Goal: Task Accomplishment & Management: Complete application form

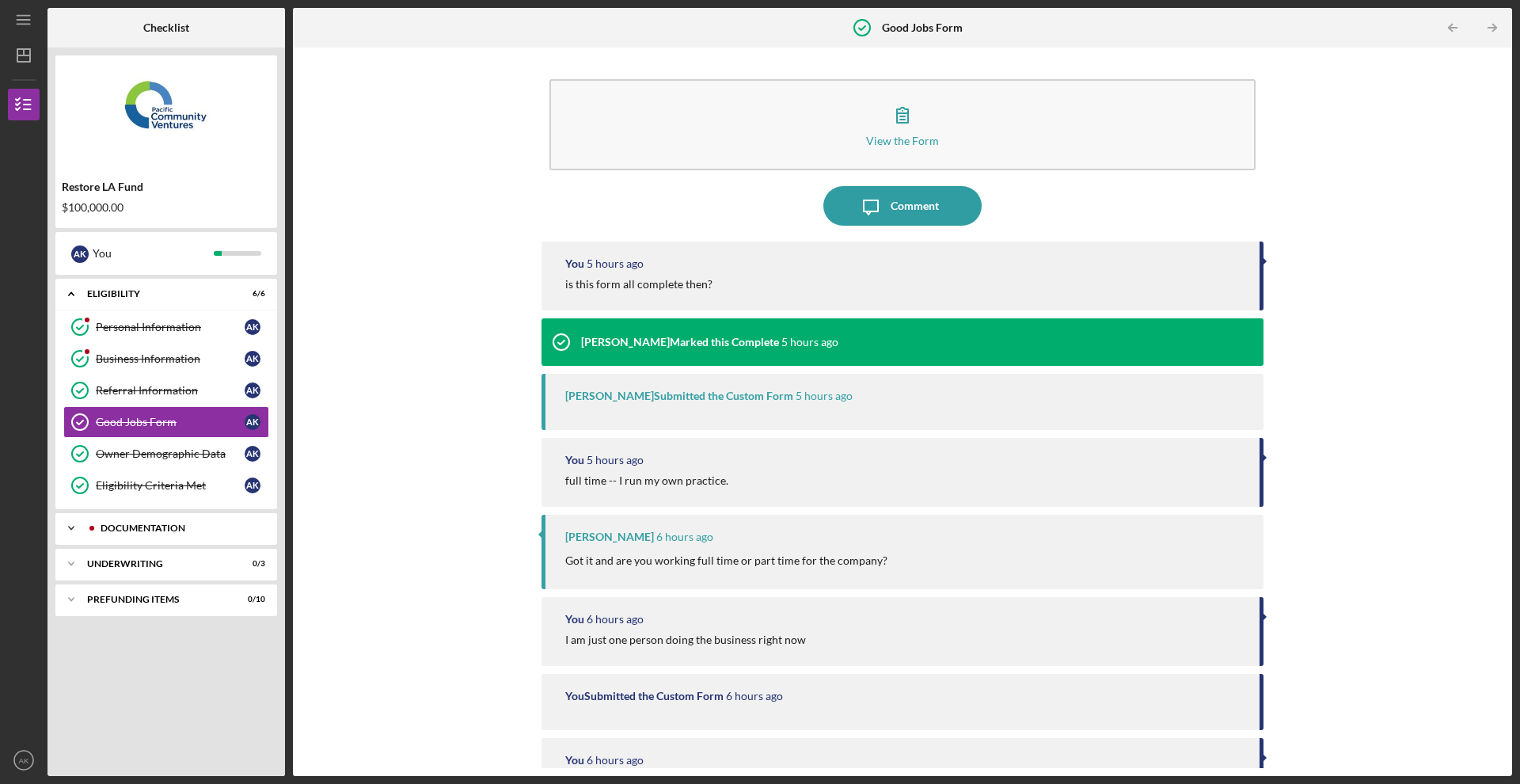
click at [226, 521] on div "Icon/Expander Documentation 0 / 10" at bounding box center [166, 528] width 222 height 32
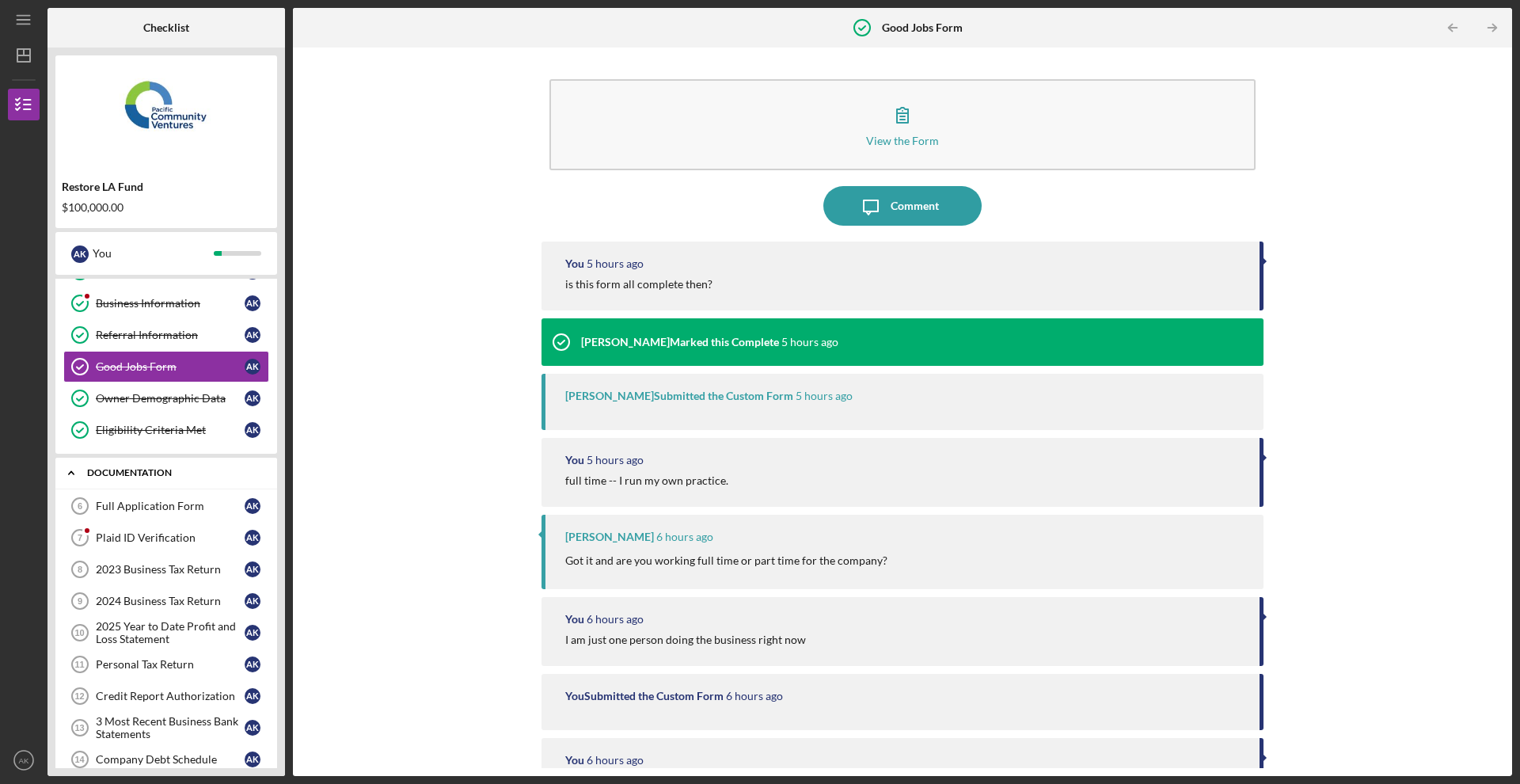
scroll to position [59, 0]
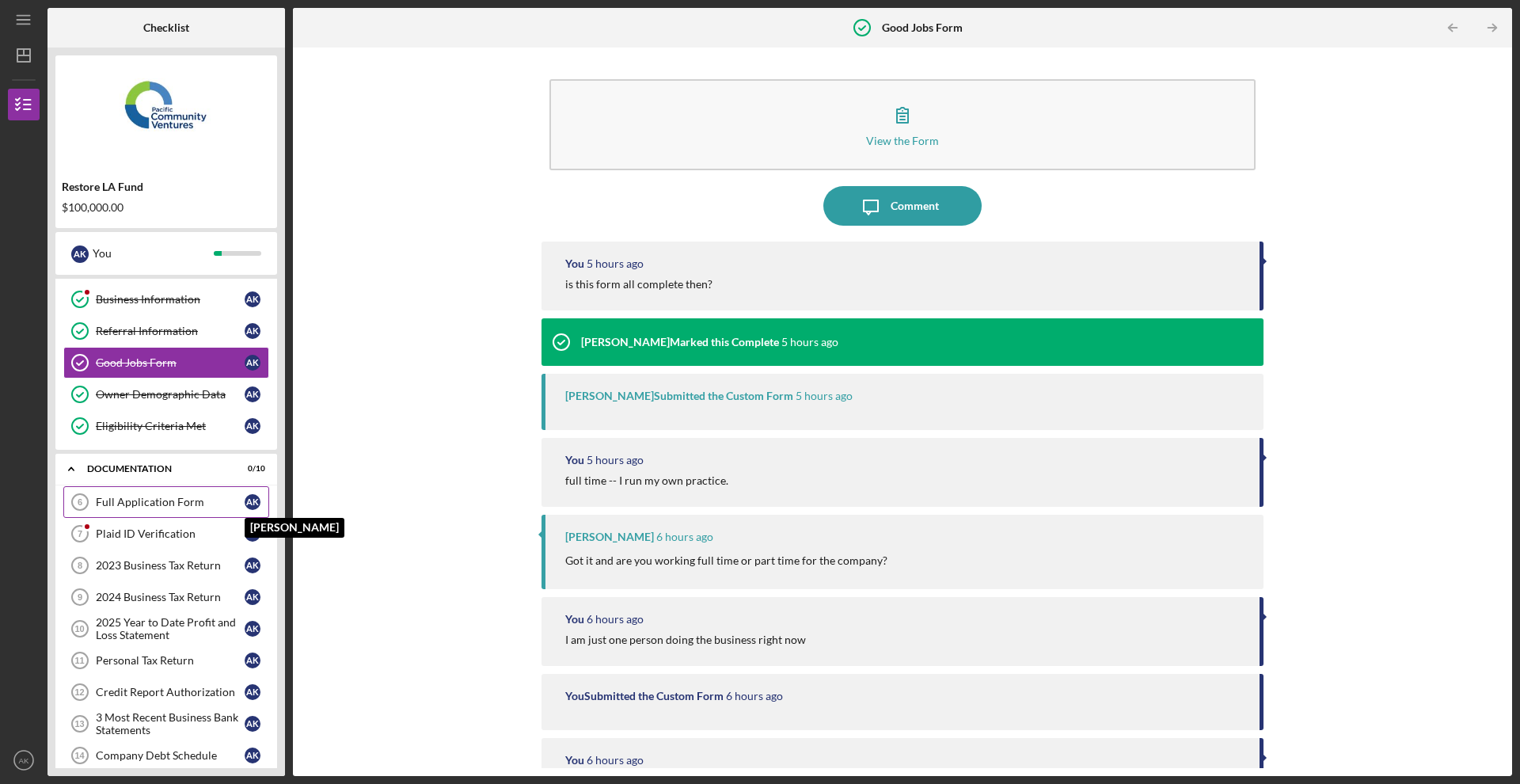
click at [251, 504] on div "A K" at bounding box center [252, 501] width 16 height 16
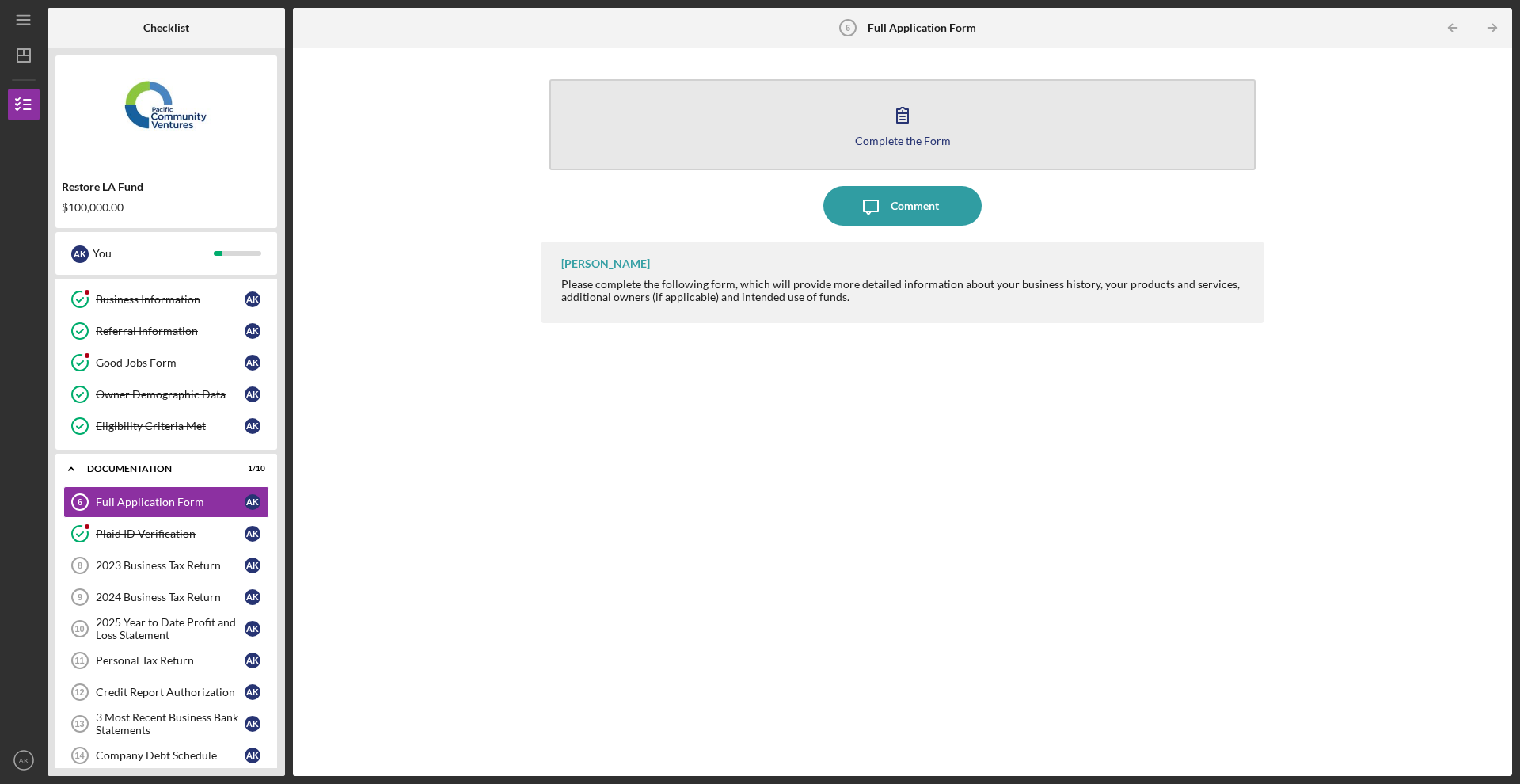
click at [902, 120] on icon "button" at bounding box center [902, 115] width 11 height 15
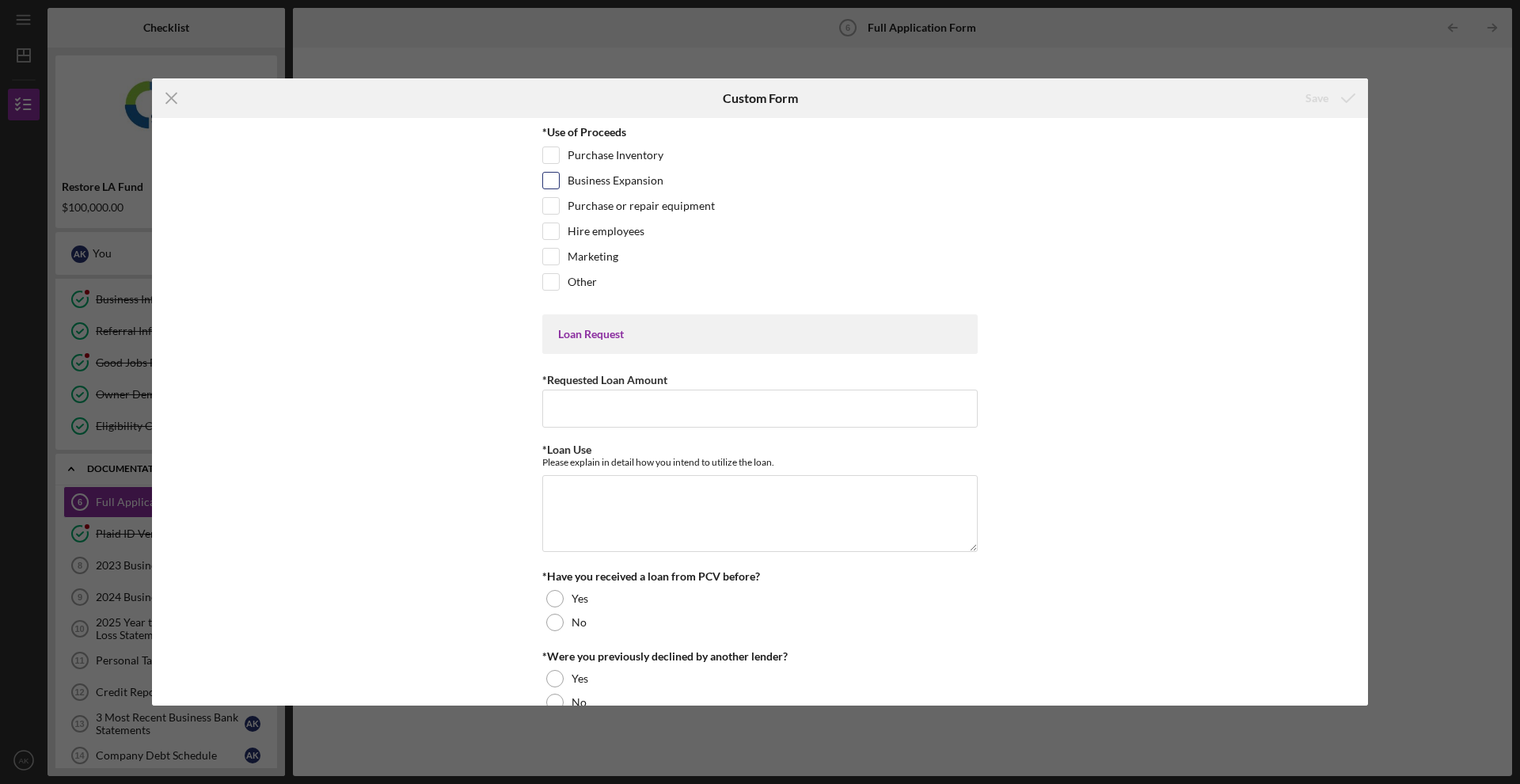
click at [605, 183] on label "Business Expansion" at bounding box center [615, 180] width 96 height 16
click at [559, 183] on input "Business Expansion" at bounding box center [551, 180] width 16 height 16
checkbox input "true"
click at [601, 258] on label "Marketing" at bounding box center [593, 256] width 51 height 16
click at [559, 258] on input "Marketing" at bounding box center [551, 256] width 16 height 16
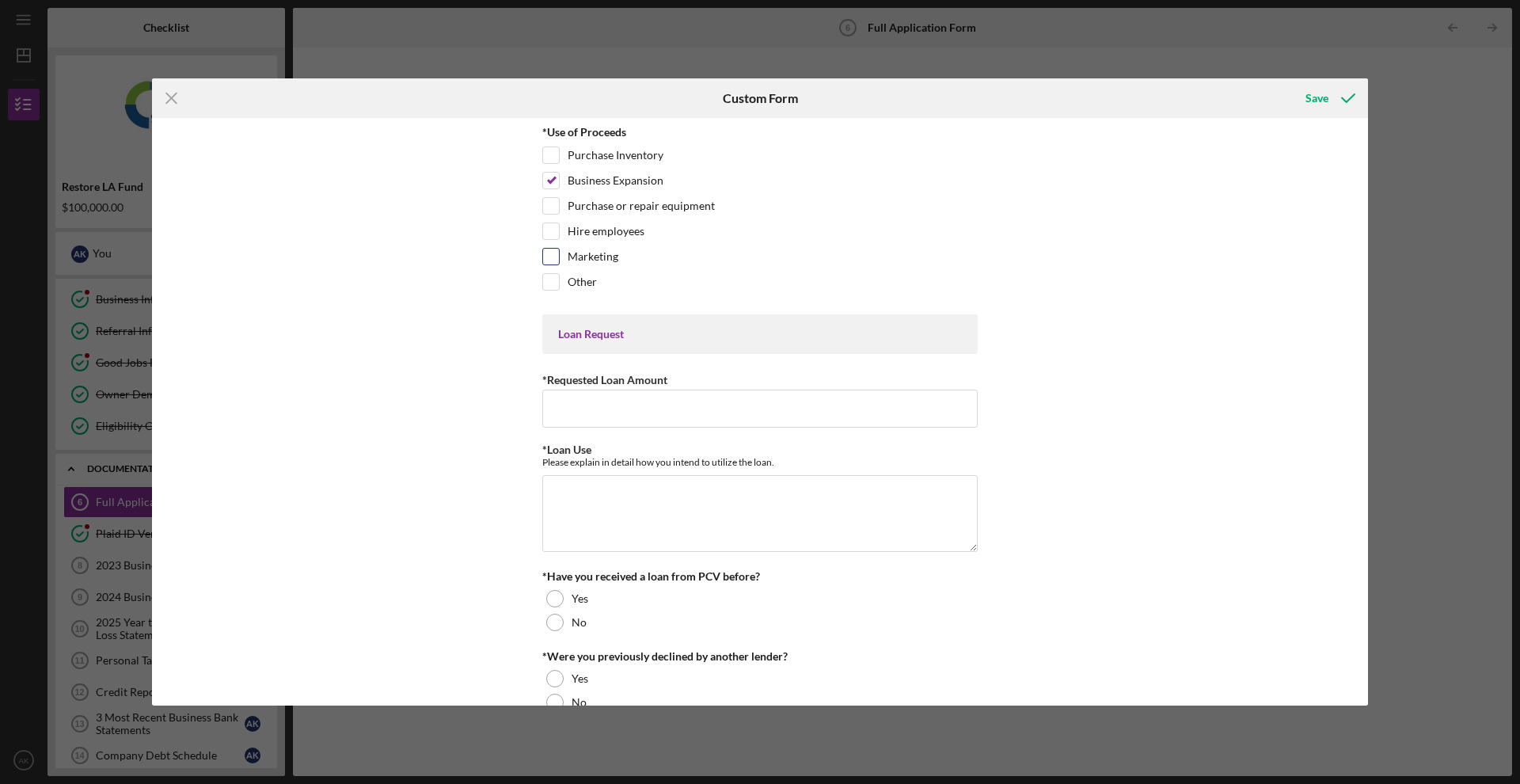
checkbox input "true"
click at [556, 154] on input "Purchase Inventory" at bounding box center [551, 155] width 16 height 16
checkbox input "true"
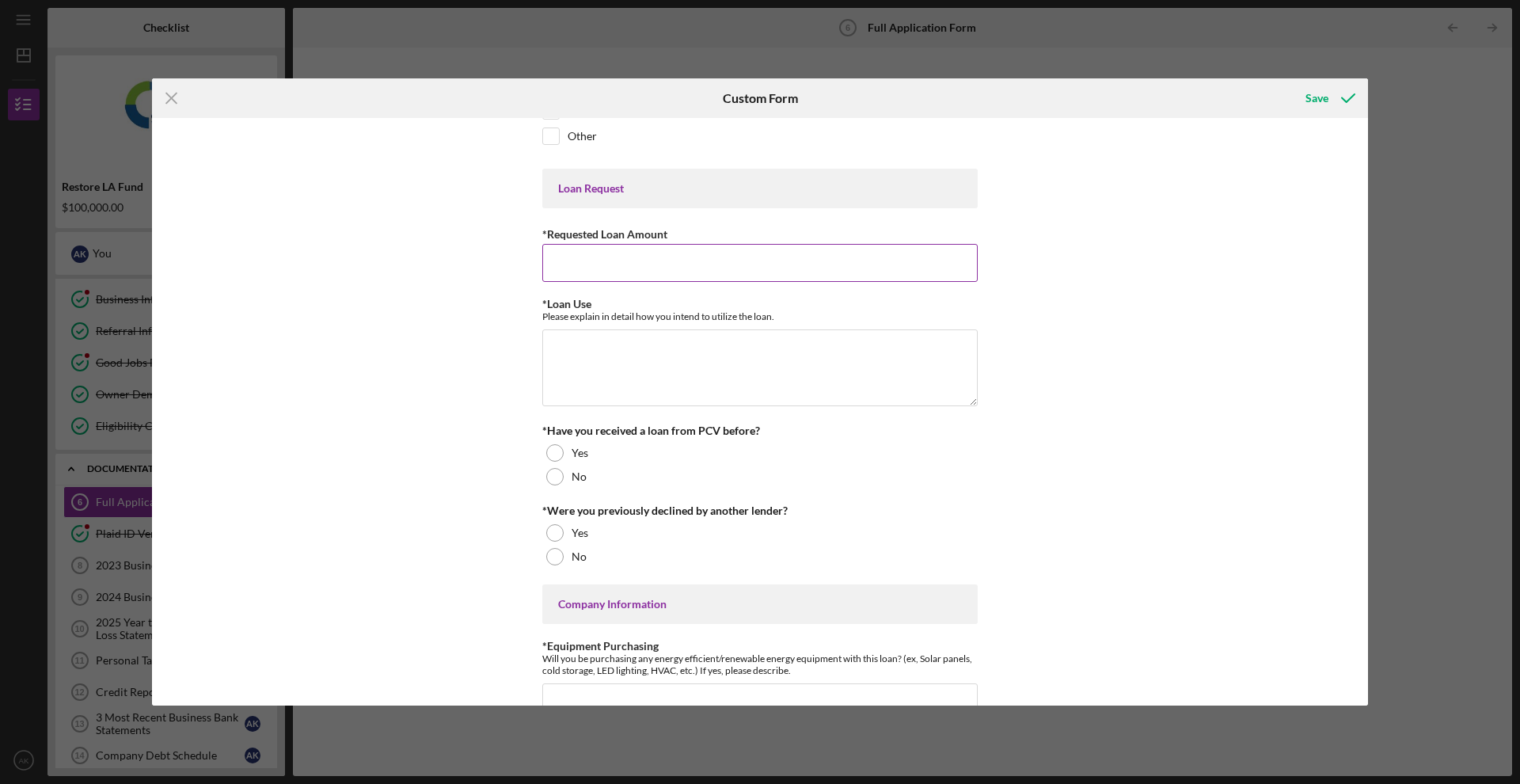
scroll to position [147, 0]
click at [692, 248] on input "*Requested Loan Amount" at bounding box center [760, 261] width 436 height 38
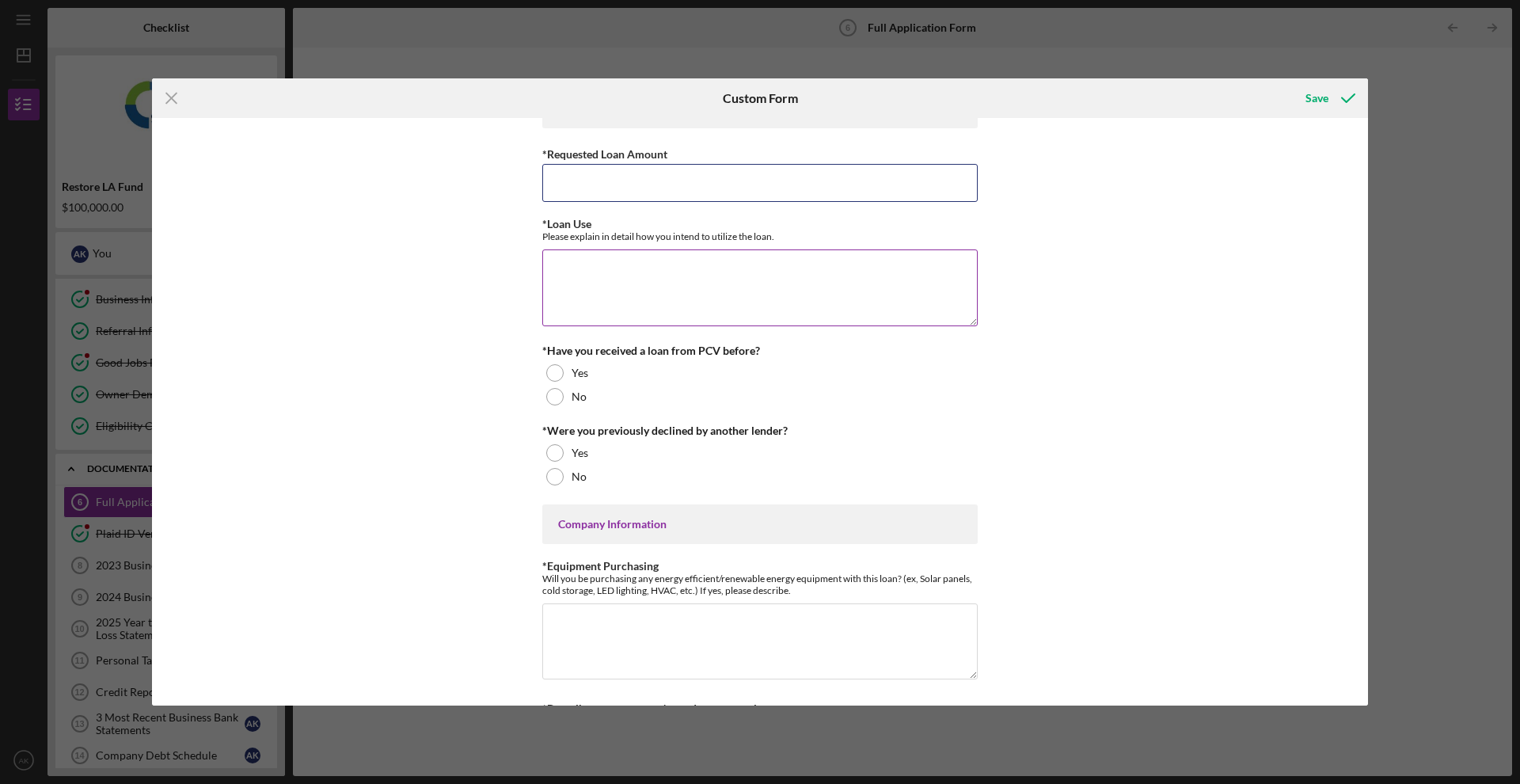
scroll to position [252, 0]
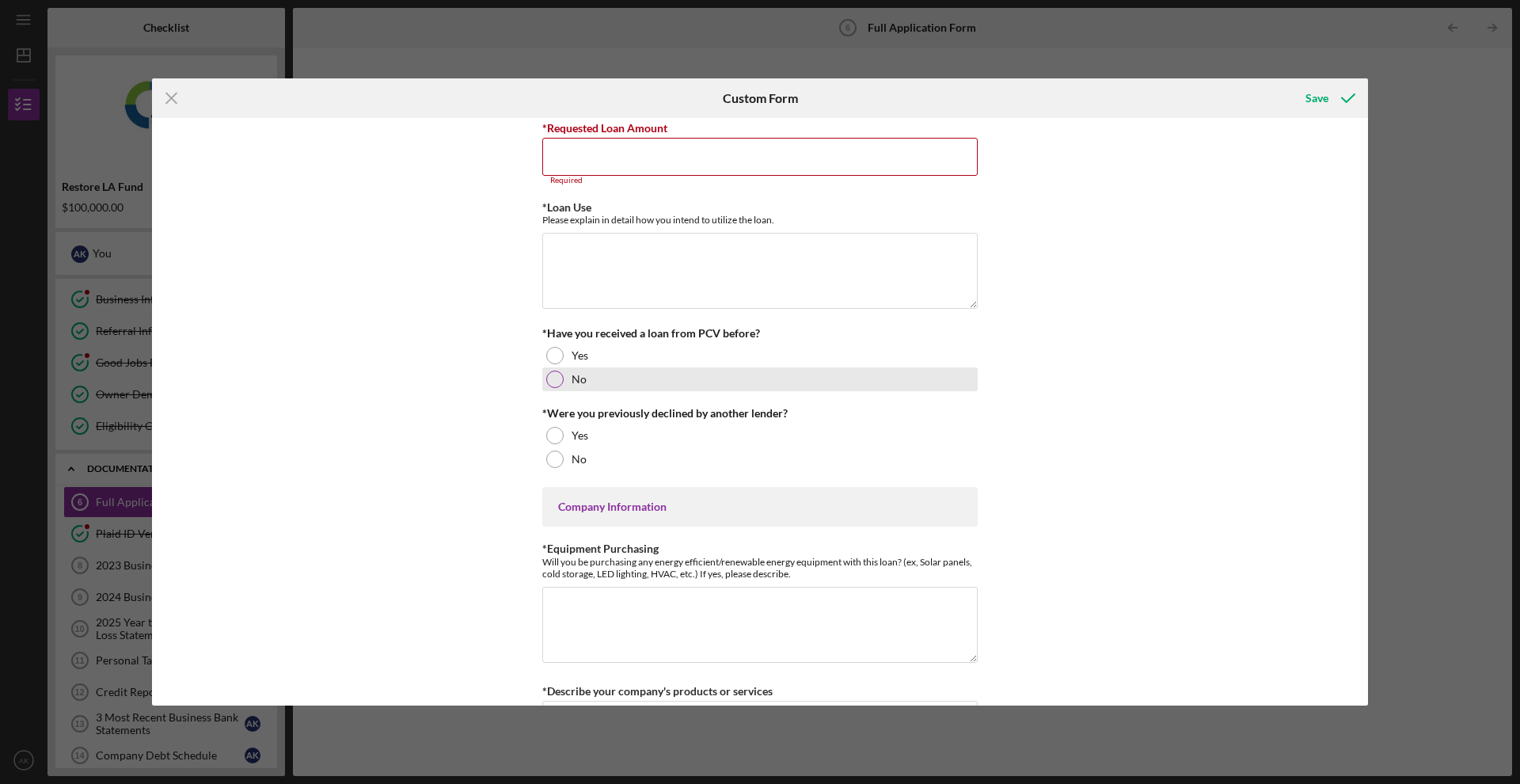
click at [554, 375] on div at bounding box center [554, 379] width 18 height 18
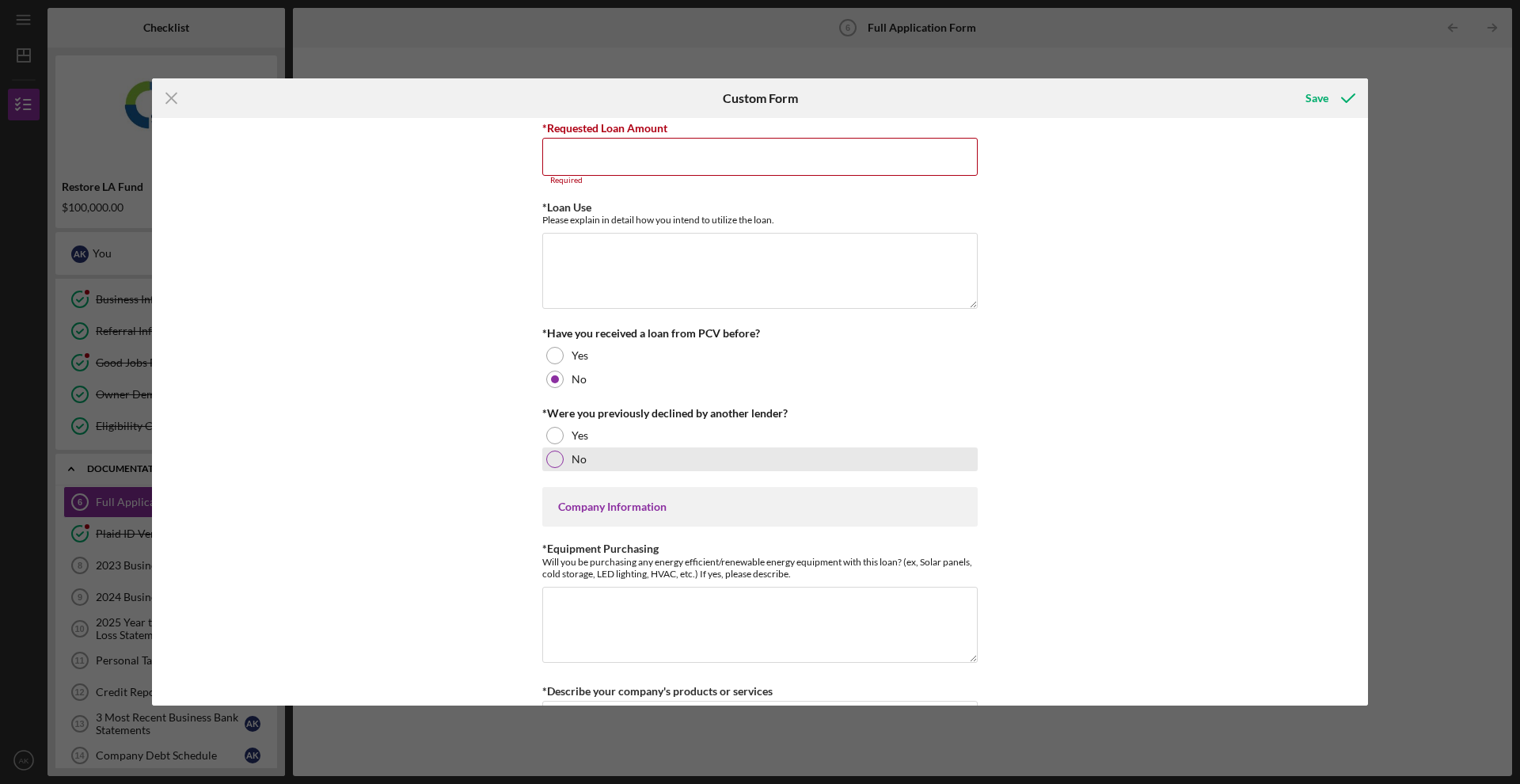
click at [560, 454] on div "No" at bounding box center [760, 459] width 436 height 23
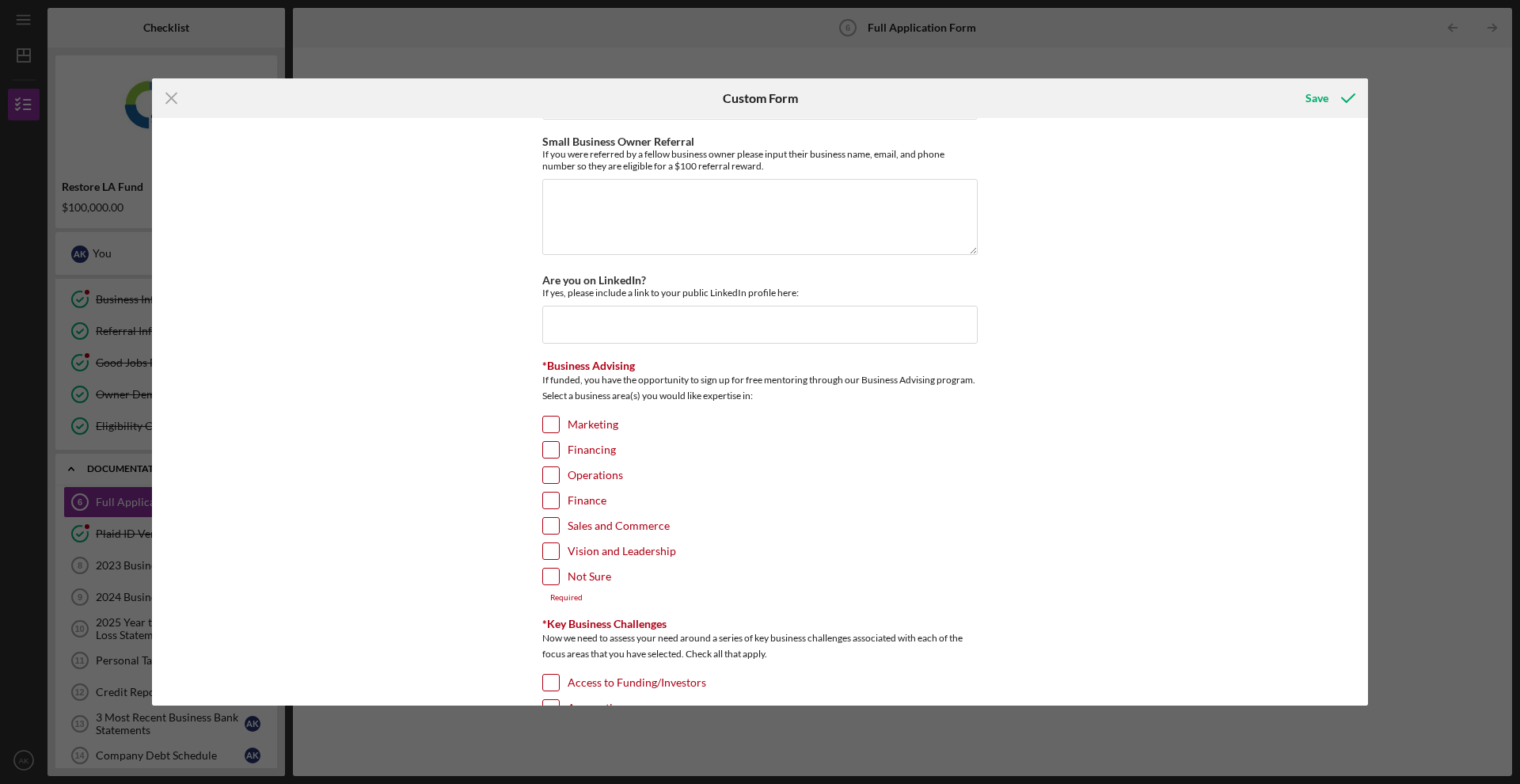
scroll to position [2267, 0]
click at [544, 415] on input "Marketing" at bounding box center [551, 422] width 16 height 16
checkbox input "true"
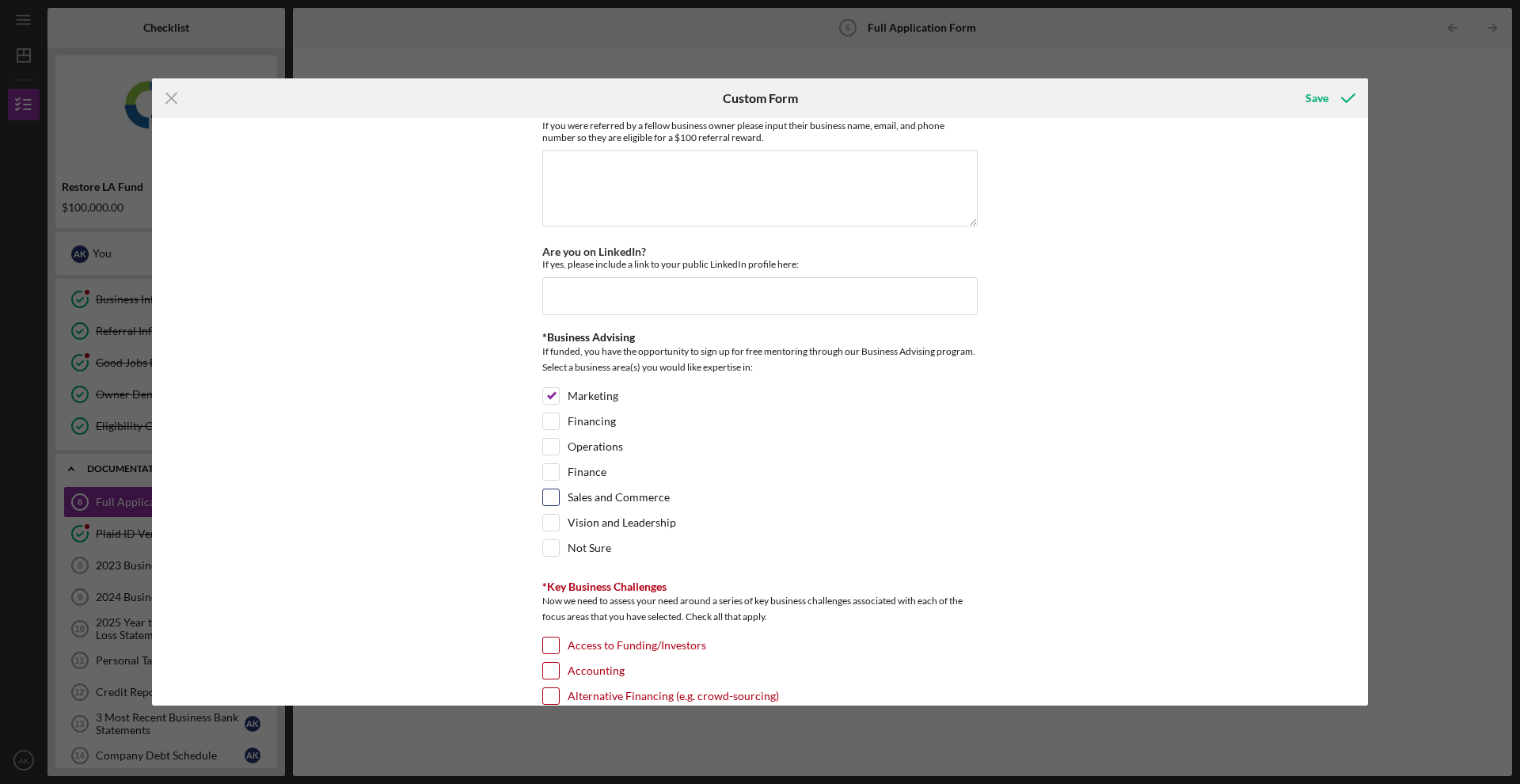
scroll to position [2293, 0]
click at [558, 505] on div "Sales and Commerce" at bounding box center [760, 501] width 436 height 25
click at [551, 515] on input "Vision and Leadership" at bounding box center [551, 522] width 16 height 16
checkbox input "true"
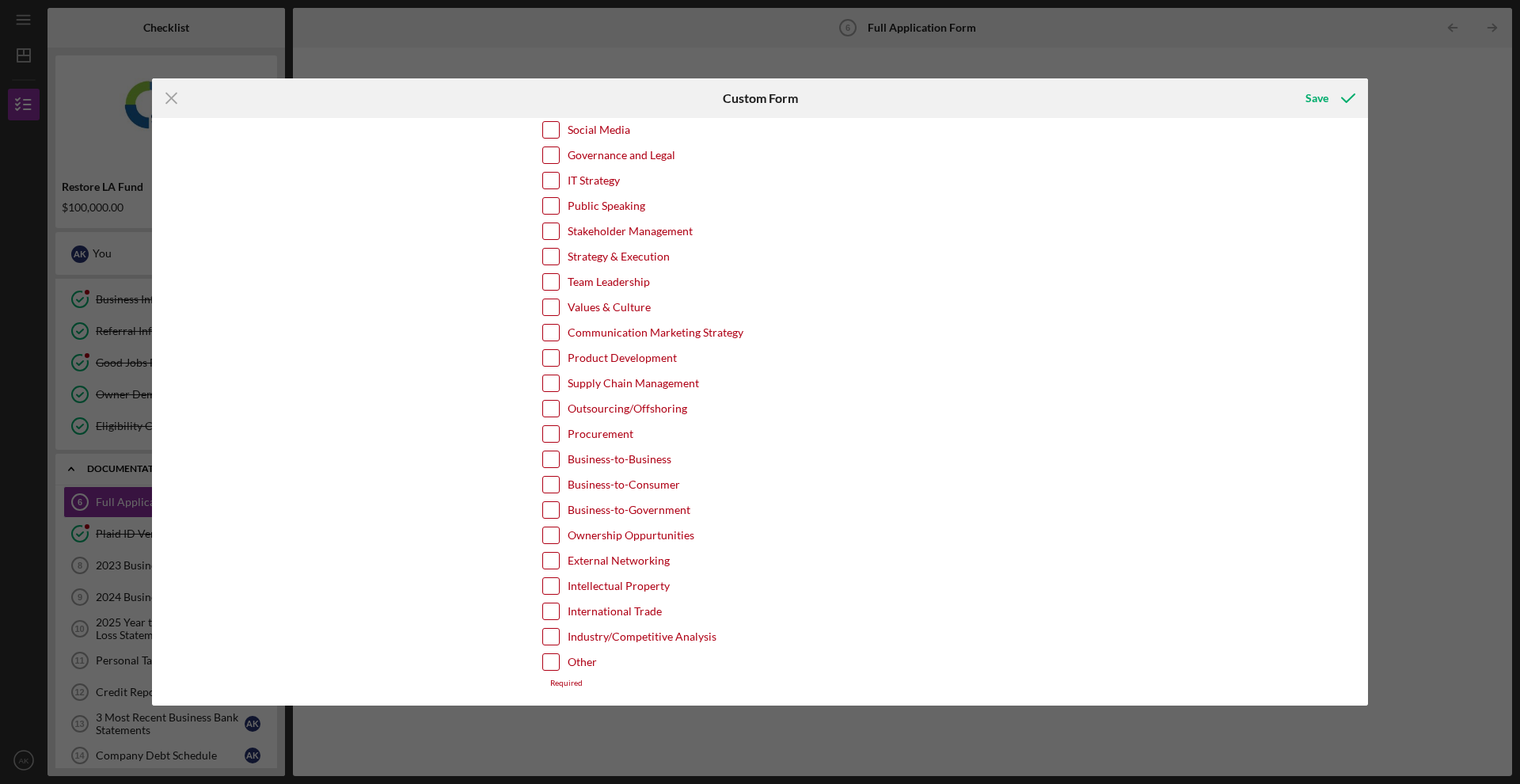
scroll to position [3113, 0]
click at [1098, 51] on div "Icon/Menu Close Custom Form Save *Use of Proceeds Purchase Inventory Business E…" at bounding box center [760, 392] width 1520 height 784
click at [1242, 73] on div "Icon/Menu Close Custom Form Save *Use of Proceeds Purchase Inventory Business E…" at bounding box center [760, 392] width 1520 height 784
click at [174, 97] on icon "Icon/Menu Close" at bounding box center [171, 98] width 39 height 39
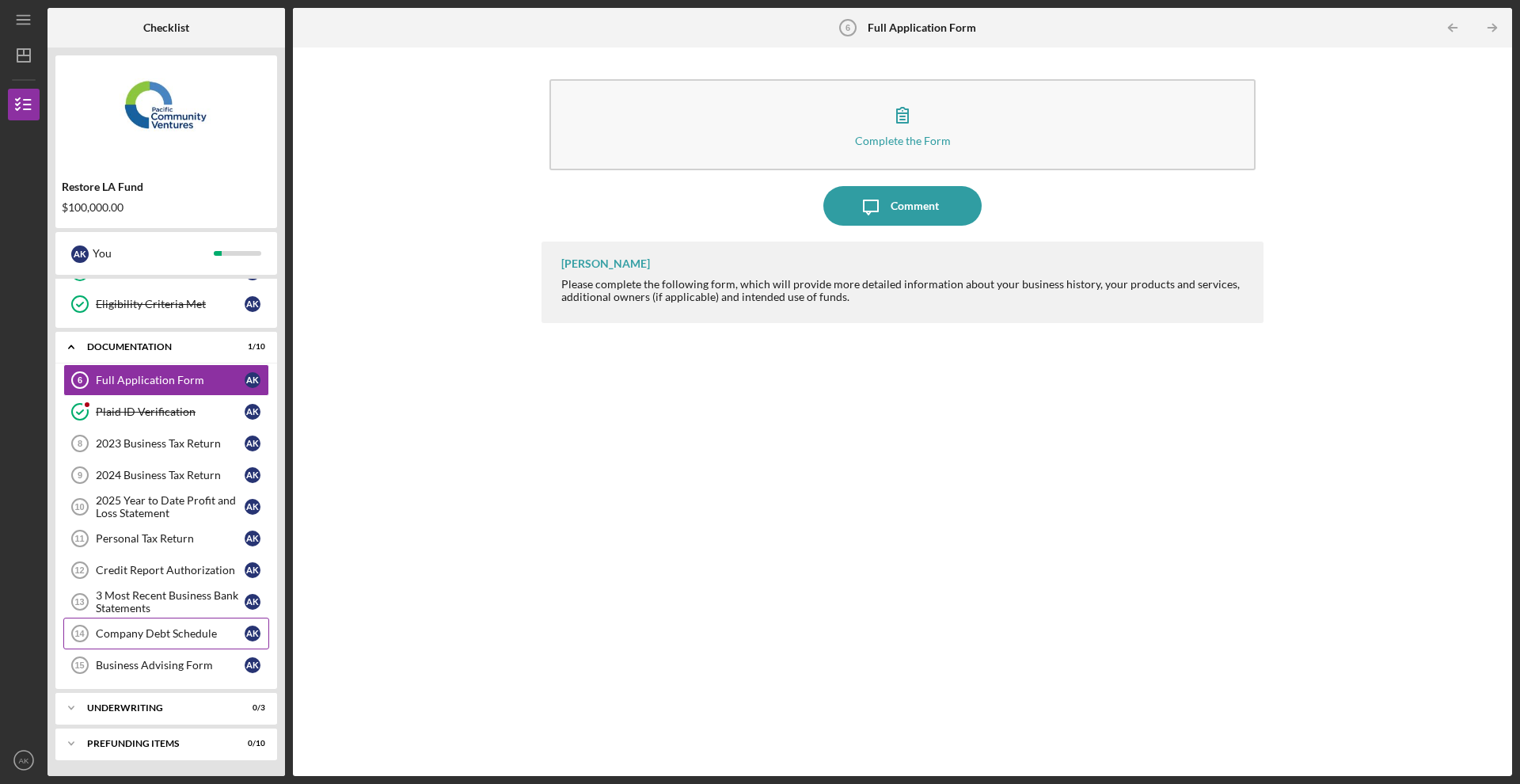
scroll to position [181, 0]
